Goal: Information Seeking & Learning: Learn about a topic

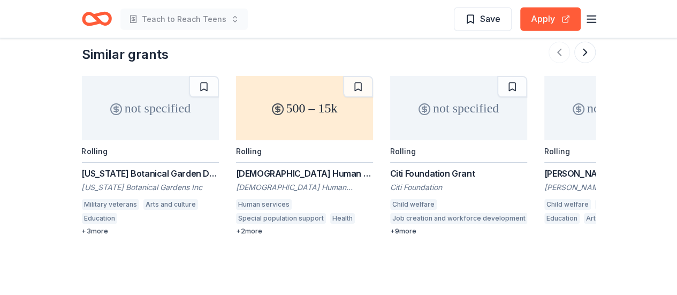
scroll to position [1289, 0]
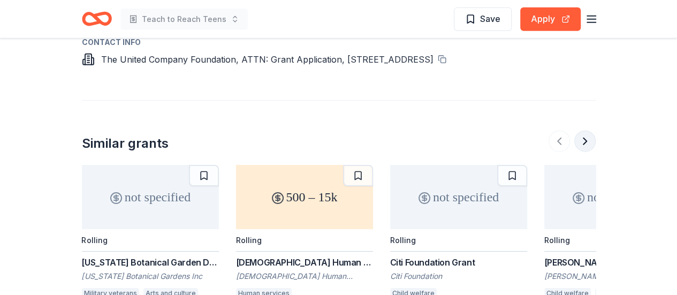
click at [576, 131] on button at bounding box center [584, 141] width 21 height 21
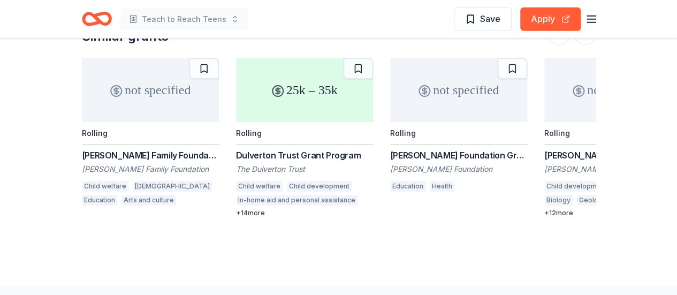
scroll to position [1343, 0]
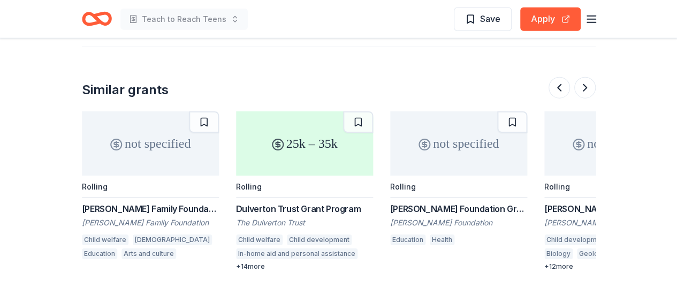
click at [150, 127] on div "not specified" at bounding box center [150, 143] width 137 height 64
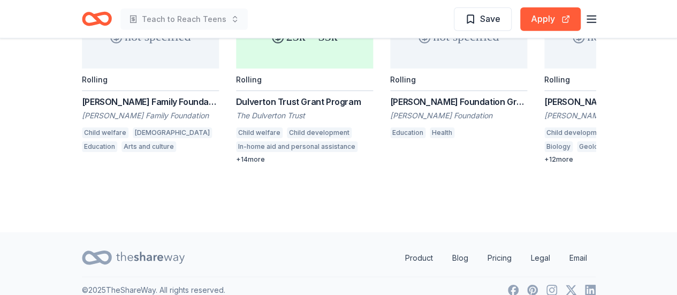
scroll to position [1396, 0]
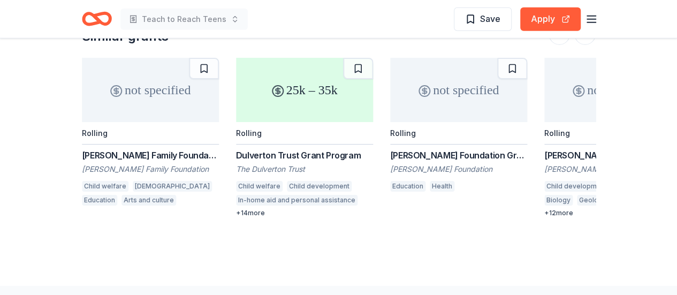
click at [431, 83] on div "not specified" at bounding box center [458, 90] width 137 height 64
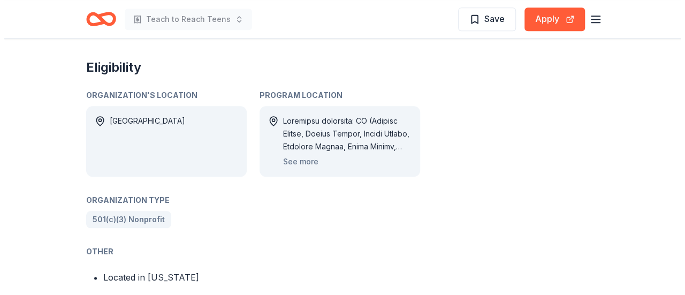
scroll to position [535, 0]
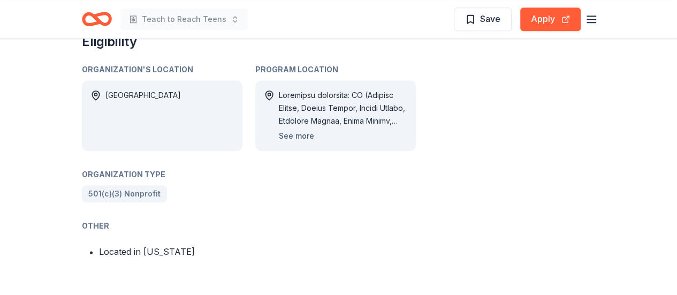
click at [294, 129] on button "See more" at bounding box center [296, 135] width 35 height 13
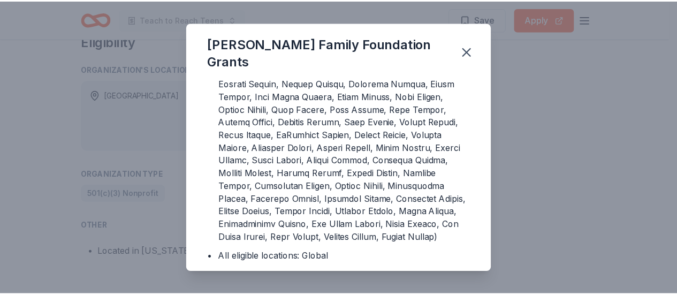
scroll to position [147, 0]
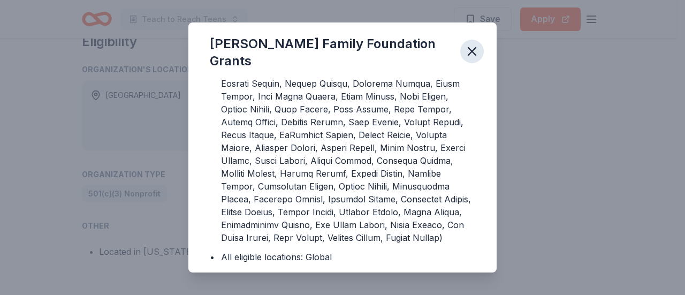
click at [475, 45] on icon "button" at bounding box center [471, 51] width 15 height 15
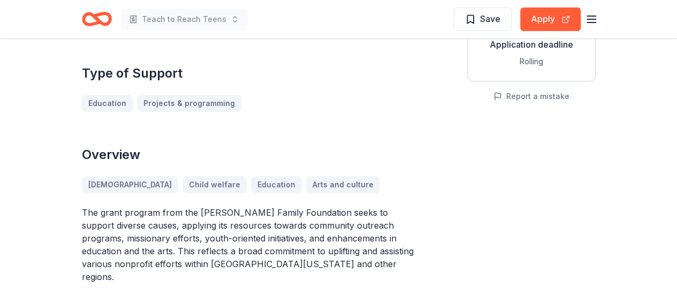
scroll to position [214, 0]
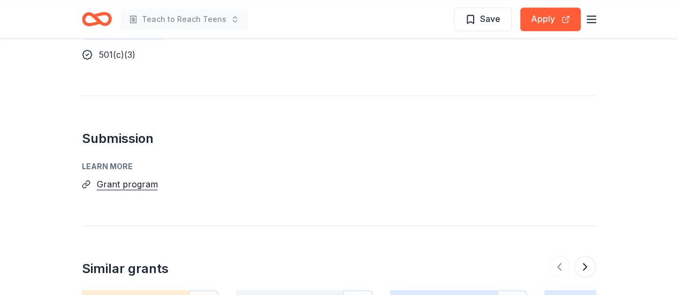
scroll to position [588, 0]
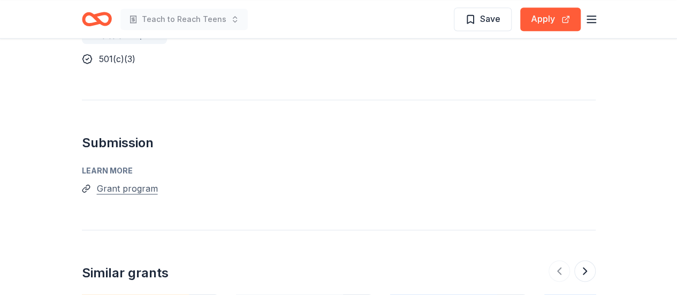
click at [139, 181] on button "Grant program" at bounding box center [127, 188] width 61 height 14
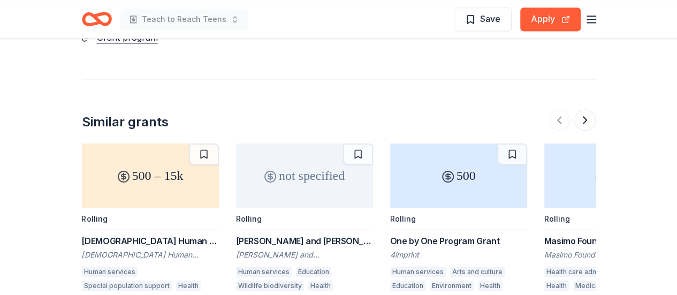
scroll to position [749, 0]
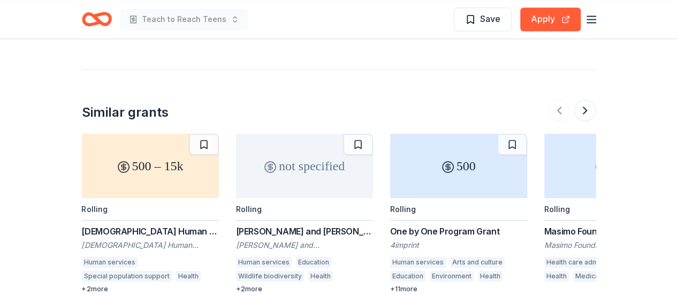
click at [162, 144] on div "500 – 15k" at bounding box center [150, 166] width 137 height 64
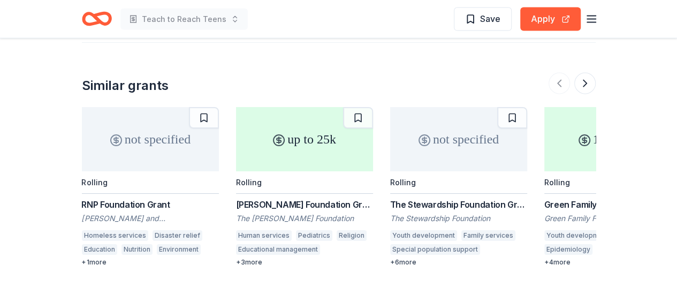
scroll to position [1230, 0]
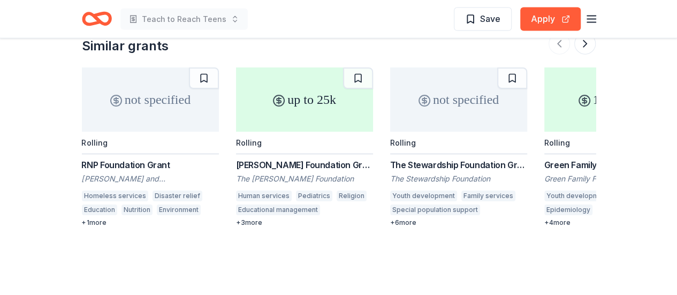
click at [322, 103] on div "up to 25k" at bounding box center [304, 99] width 137 height 64
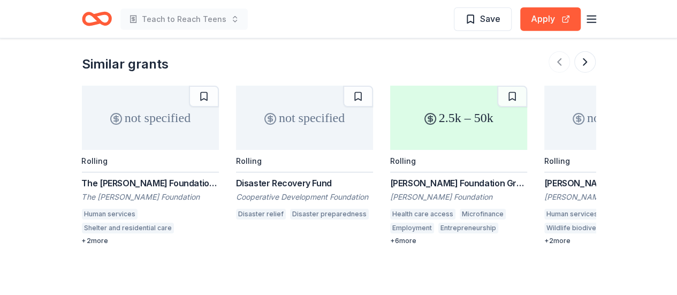
scroll to position [1332, 0]
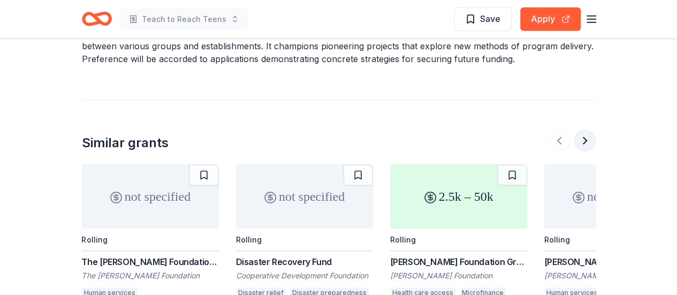
click at [587, 130] on button at bounding box center [584, 140] width 21 height 21
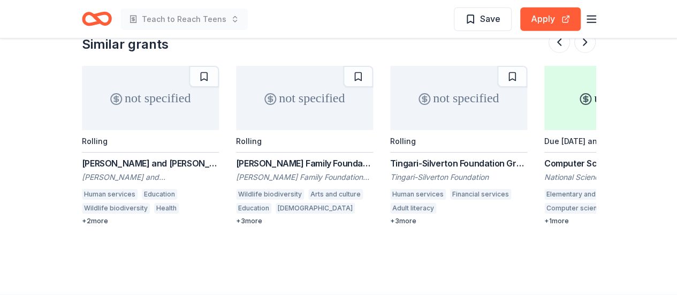
scroll to position [1439, 0]
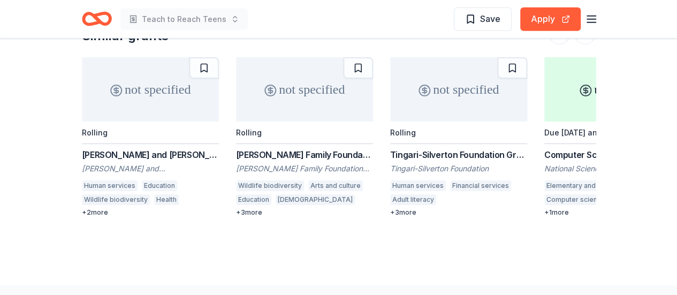
click at [156, 96] on div "not specified" at bounding box center [150, 89] width 137 height 64
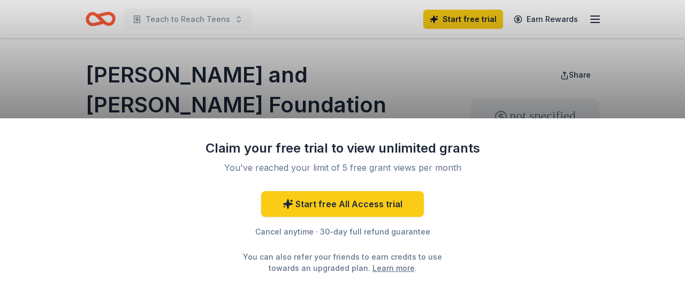
click at [392, 69] on div "Claim your free trial to view unlimited grants You've reached your limit of 5 f…" at bounding box center [342, 147] width 685 height 295
click at [412, 91] on div "Claim your free trial to view unlimited grants You've reached your limit of 5 f…" at bounding box center [342, 147] width 685 height 295
